Goal: Task Accomplishment & Management: Manage account settings

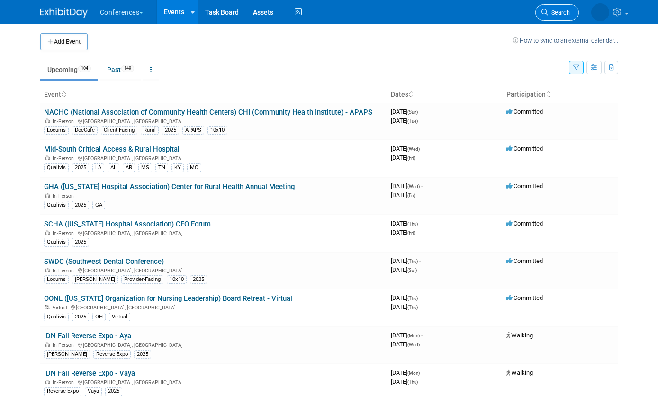
click at [560, 9] on span "Search" at bounding box center [559, 12] width 22 height 7
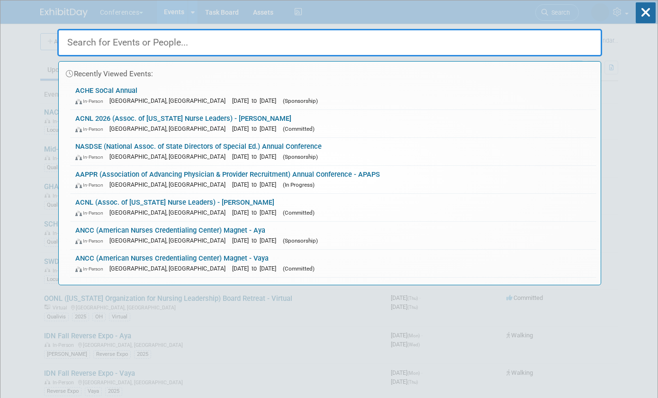
click at [429, 37] on input "text" at bounding box center [329, 42] width 545 height 27
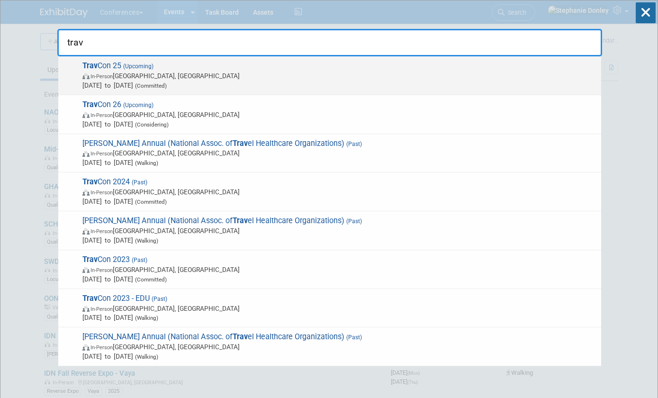
type input "trav"
click at [118, 78] on span "In-Person [GEOGRAPHIC_DATA], [GEOGRAPHIC_DATA]" at bounding box center [339, 75] width 514 height 9
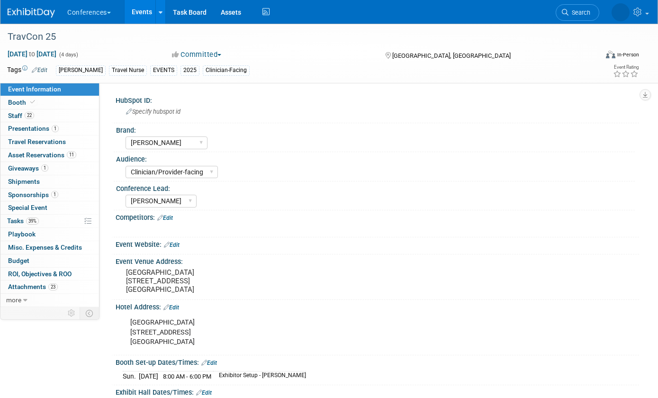
select select "[PERSON_NAME]"
select select "Clinician/Provider-facing"
select select "Stephanie"
click at [10, 104] on span "Booth" at bounding box center [22, 103] width 29 height 8
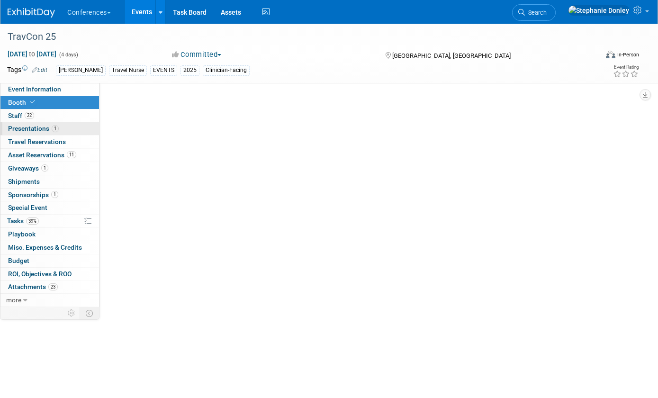
select select "20'x20'"
select select "Yes"
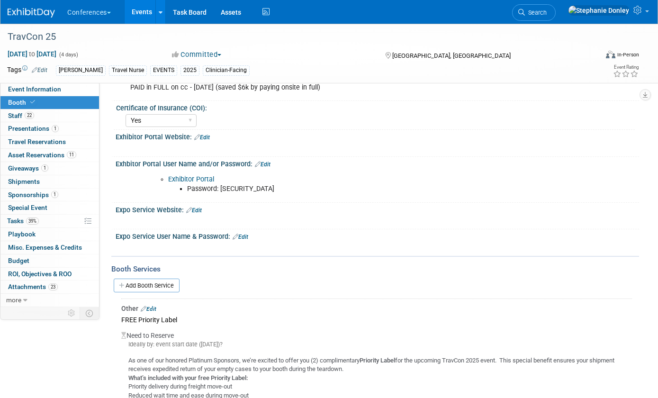
scroll to position [181, 0]
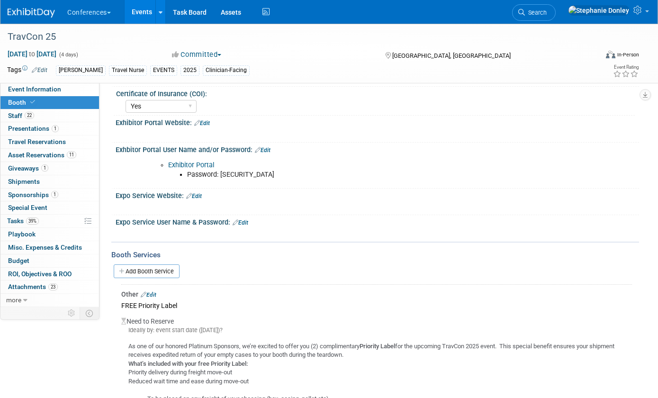
click at [199, 196] on link "Edit" at bounding box center [194, 196] width 16 height 7
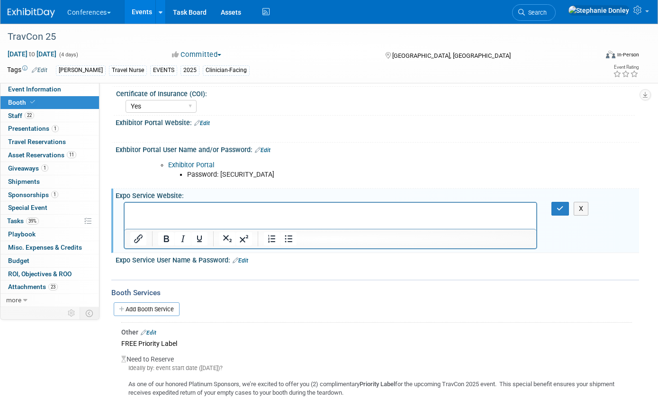
scroll to position [0, 0]
drag, startPoint x: 312, startPoint y: 212, endPoint x: 199, endPoint y: 210, distance: 112.8
click at [199, 210] on p "For Encore/Electrical: https://eventnow.encoreglobal.com/" at bounding box center [330, 211] width 401 height 9
click at [135, 238] on icon "Insert/edit link" at bounding box center [138, 238] width 11 height 11
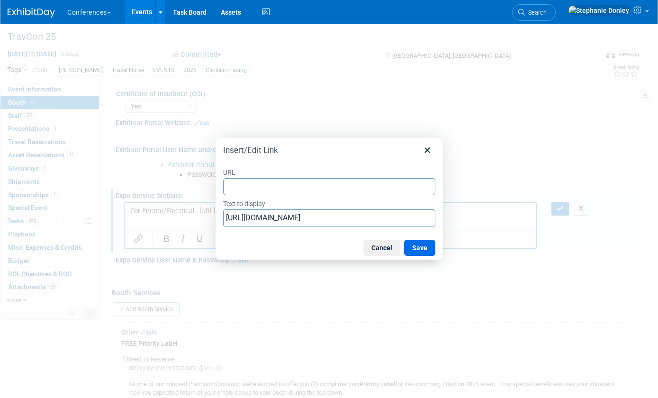
type input "https://eventnow.encoreglobal.com/"
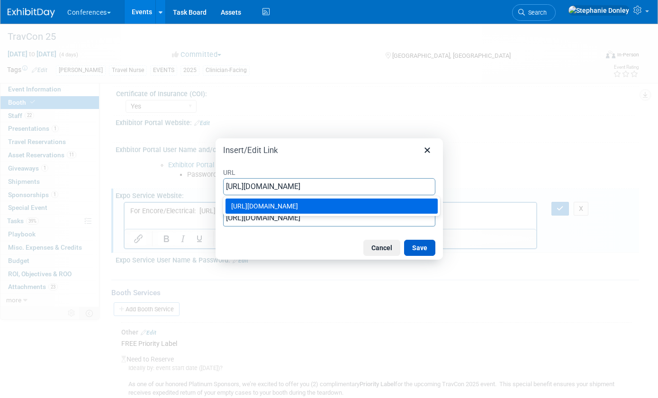
click at [419, 246] on button "Save" at bounding box center [419, 248] width 31 height 16
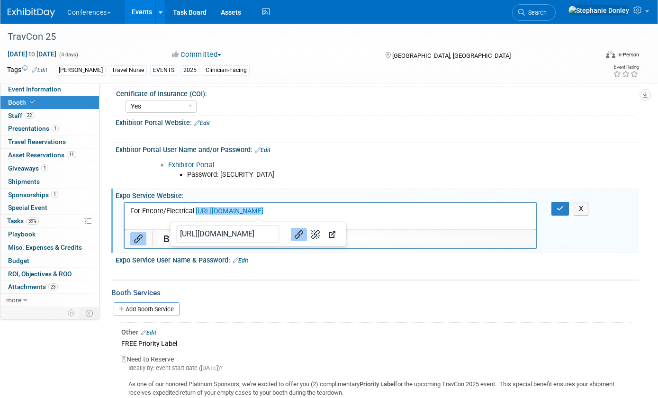
click at [325, 211] on p "For Encore/Electrical: https://eventnow.encoreglobal.com/" at bounding box center [330, 211] width 401 height 9
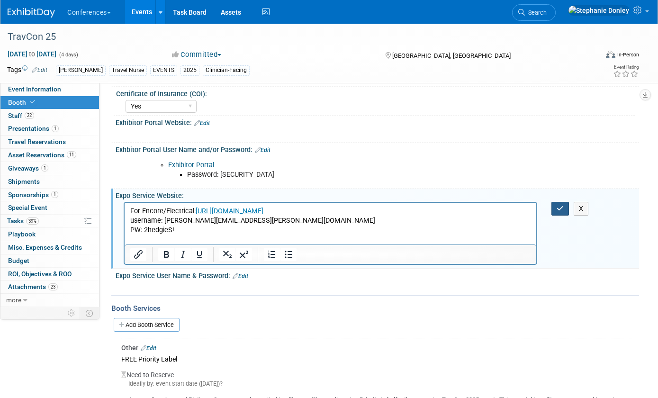
click at [562, 206] on icon "button" at bounding box center [560, 208] width 7 height 7
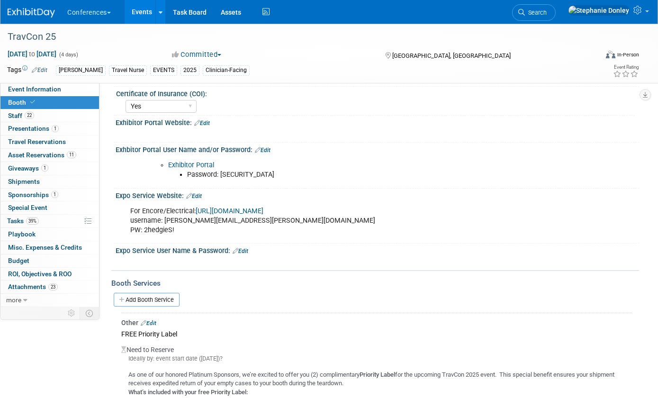
click at [188, 165] on link "Exhibitor Portal" at bounding box center [191, 165] width 46 height 8
click at [199, 196] on link "Edit" at bounding box center [194, 196] width 16 height 7
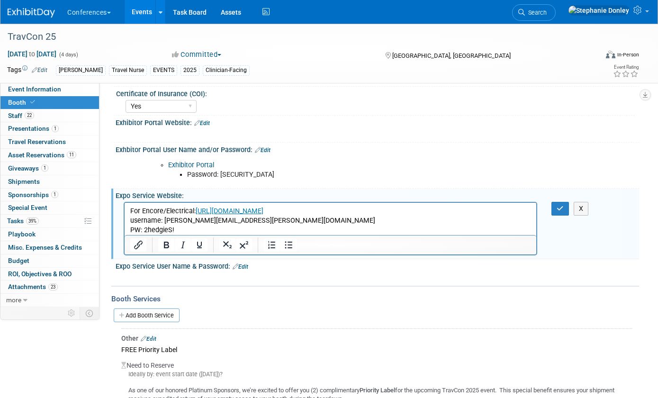
click at [182, 230] on p "For Encore/Electrical: https://eventnow.encoreglobal.com/ username: stephanie.d…" at bounding box center [330, 221] width 401 height 28
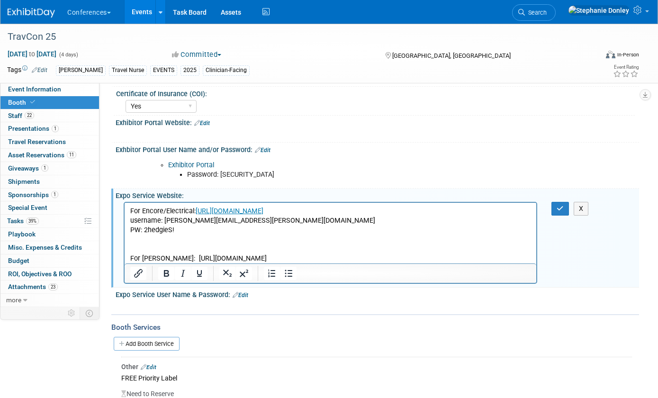
drag, startPoint x: 389, startPoint y: 258, endPoint x: 174, endPoint y: 256, distance: 215.1
click at [174, 256] on p "For Freeman: https://www.freemanco.com/store/products-services?showID=537909" at bounding box center [330, 258] width 401 height 9
copy p "https://www.freemanco.com/store/products-services?showID=537909"
click at [137, 274] on icon "Insert/edit link" at bounding box center [138, 273] width 11 height 11
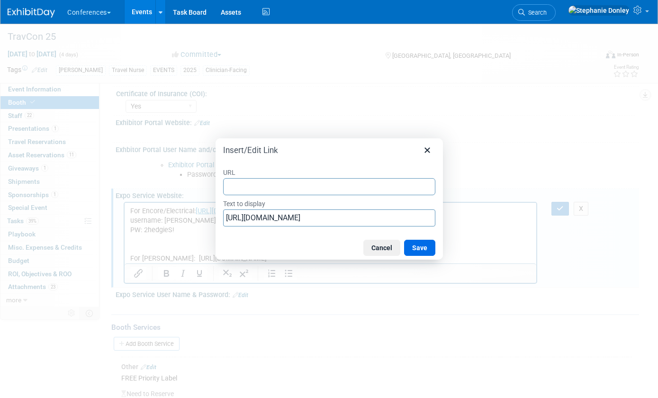
click at [241, 189] on input "URL" at bounding box center [329, 186] width 212 height 17
type input "https://www.freemanco.com/store/products-services?showID=537909"
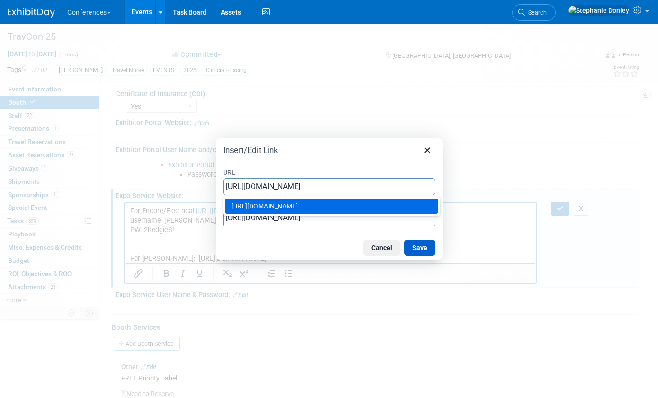
click at [420, 247] on button "Save" at bounding box center [419, 248] width 31 height 16
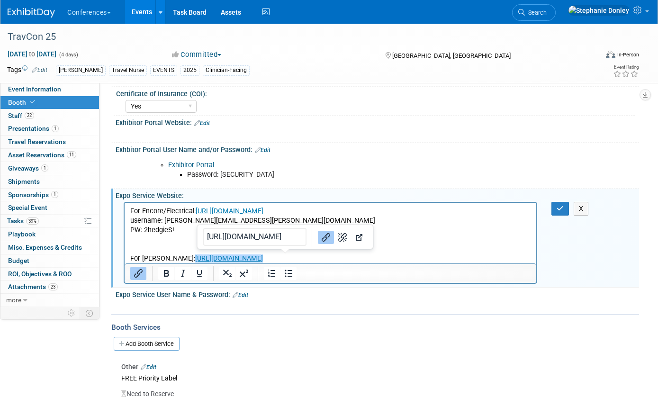
click at [398, 257] on p "For Freeman: https://www.freemanco.com/store/products-services?showID=537909" at bounding box center [330, 258] width 401 height 9
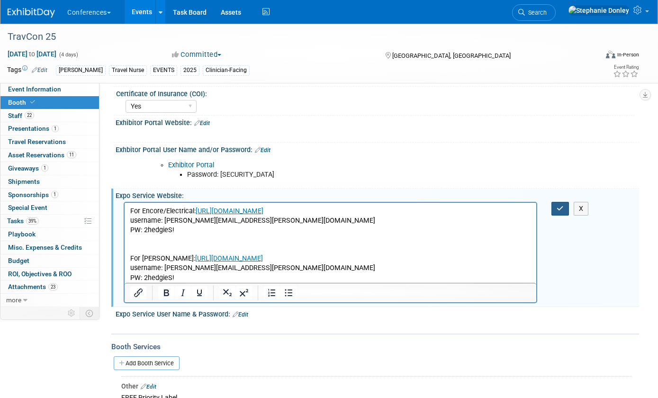
click at [555, 209] on button "button" at bounding box center [561, 209] width 18 height 14
